Goal: Task Accomplishment & Management: Manage account settings

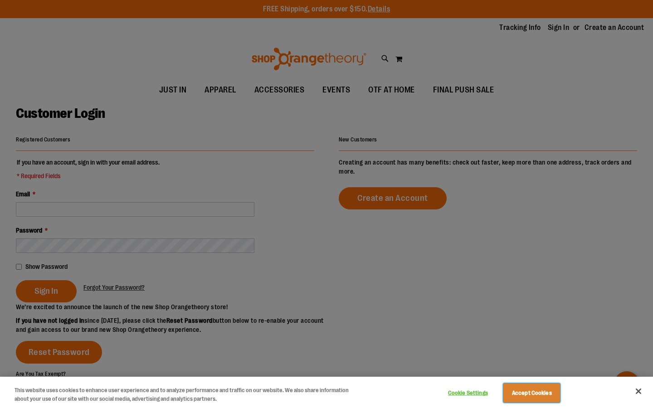
click at [543, 395] on button "Accept Cookies" at bounding box center [531, 393] width 57 height 19
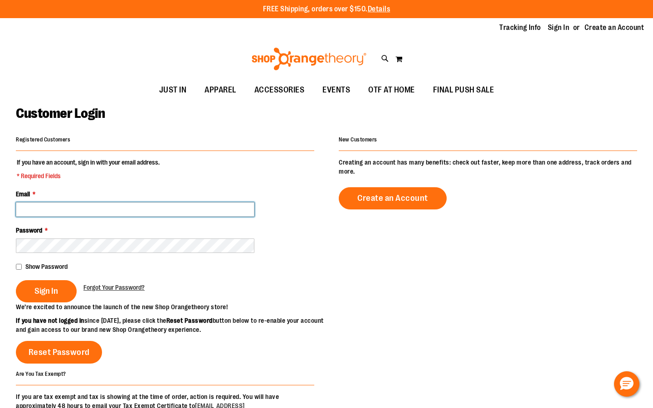
click at [217, 213] on input "Email *" at bounding box center [135, 209] width 239 height 15
type input "**********"
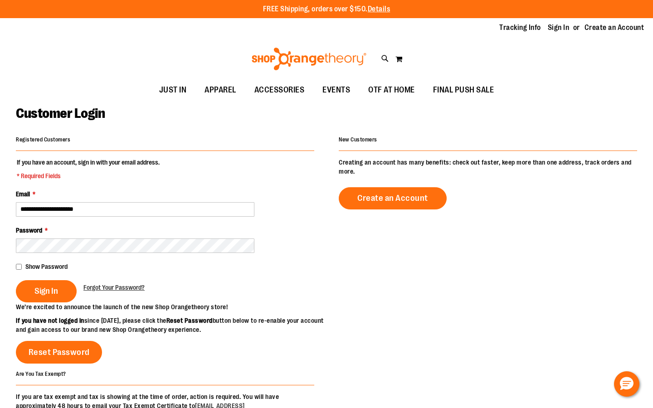
click at [19, 270] on div "Show Password" at bounding box center [165, 266] width 298 height 9
click at [36, 291] on span "Sign In" at bounding box center [46, 291] width 24 height 10
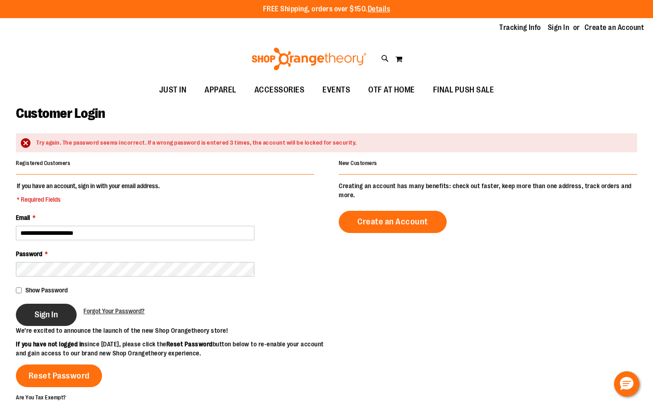
click at [31, 313] on button "Sign In" at bounding box center [46, 315] width 61 height 22
click at [47, 311] on span "Sign In" at bounding box center [46, 315] width 24 height 10
click at [104, 313] on span "Forgot Your Password?" at bounding box center [113, 310] width 61 height 7
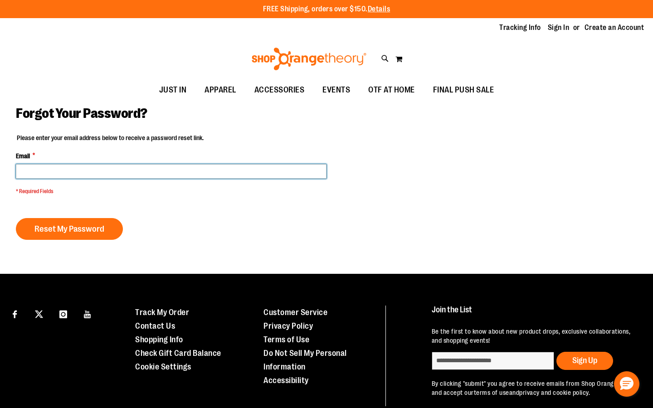
click at [98, 171] on input "Email *" at bounding box center [171, 171] width 311 height 15
type input "**********"
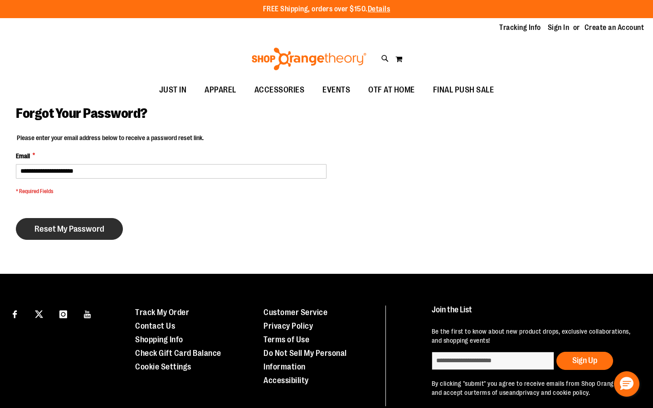
click at [74, 229] on span "Reset My Password" at bounding box center [69, 229] width 70 height 10
